Goal: Task Accomplishment & Management: Complete application form

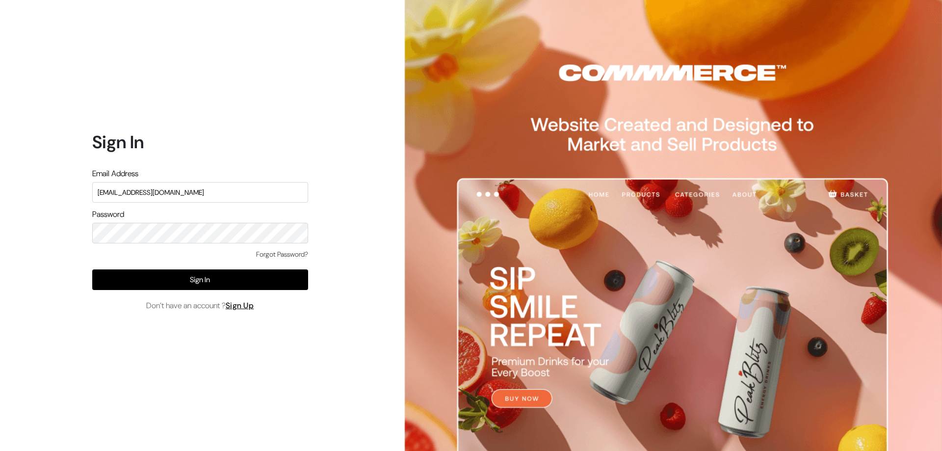
click at [927, 46] on img at bounding box center [671, 272] width 542 height 545
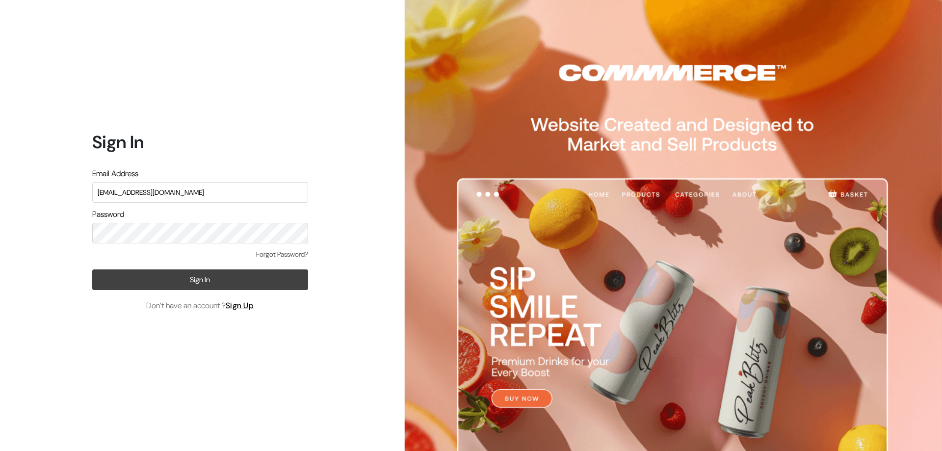
click at [233, 273] on button "Sign In" at bounding box center [200, 279] width 216 height 21
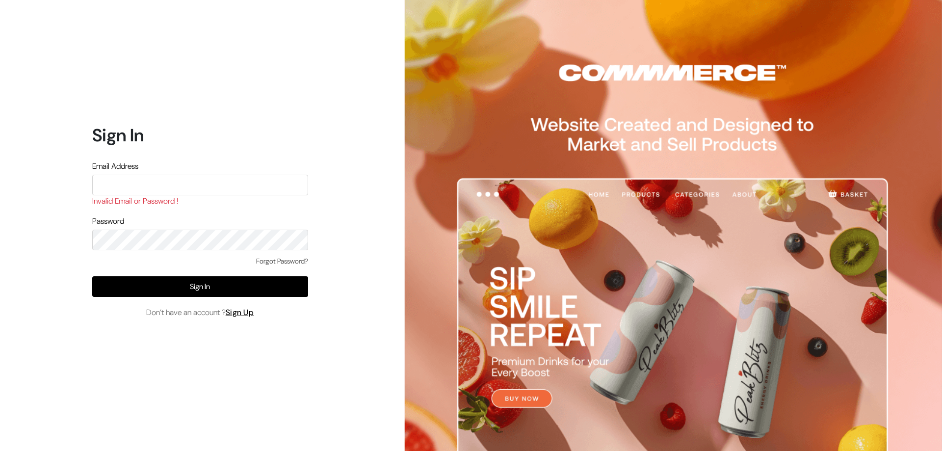
click at [195, 176] on input "text" at bounding box center [200, 185] width 216 height 21
click at [194, 180] on input "text" at bounding box center [200, 185] width 216 height 21
click at [193, 185] on input "text" at bounding box center [200, 185] width 216 height 21
click at [203, 251] on form "Sign In Email Address Invalid Email or Password ! Password Forgot Password? Sig…" at bounding box center [200, 222] width 216 height 194
click at [202, 187] on input "text" at bounding box center [200, 185] width 216 height 21
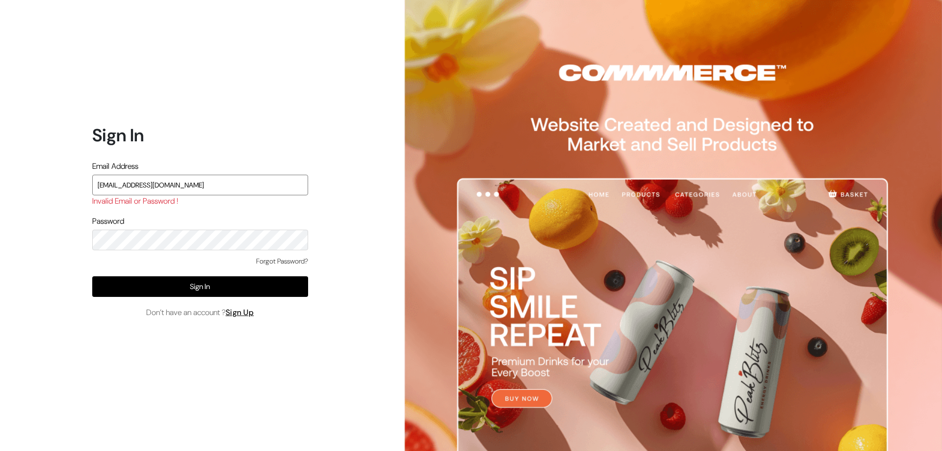
type input "[EMAIL_ADDRESS][DOMAIN_NAME]"
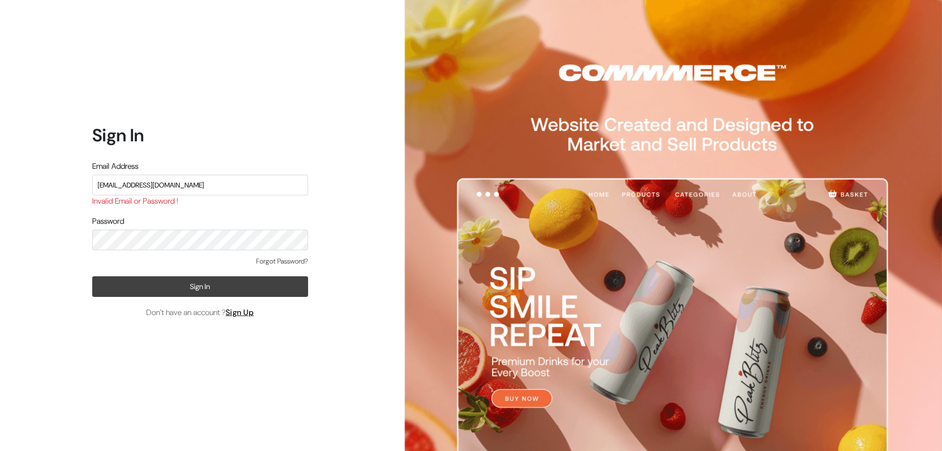
click at [216, 278] on button "Sign In" at bounding box center [200, 286] width 216 height 21
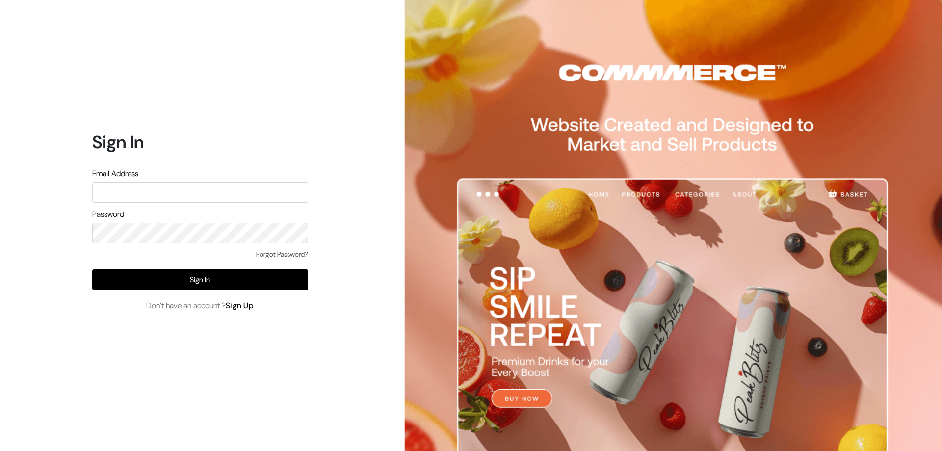
click at [247, 303] on link "Sign Up" at bounding box center [240, 305] width 28 height 10
